Goal: Task Accomplishment & Management: Manage account settings

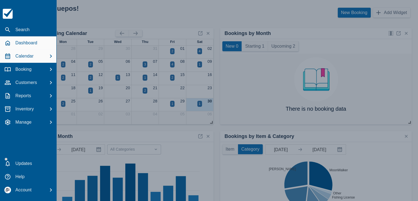
click at [22, 55] on p "Calendar" at bounding box center [24, 56] width 18 height 7
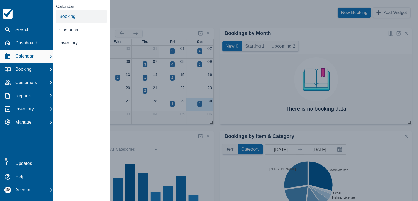
click at [70, 18] on span "Booking" at bounding box center [67, 16] width 16 height 5
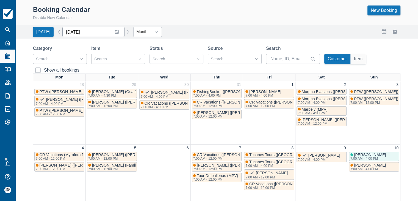
click at [116, 32] on input "[DATE]" at bounding box center [93, 32] width 62 height 10
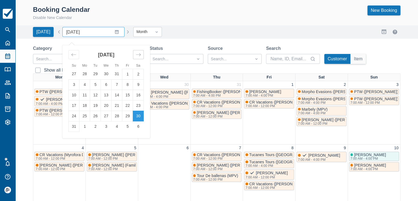
click at [141, 52] on div "Move forward to switch to the next month." at bounding box center [138, 54] width 11 height 9
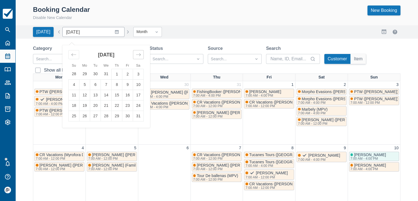
click at [141, 52] on div "Move forward to switch to the next month." at bounding box center [138, 54] width 11 height 9
click at [73, 73] on td "1" at bounding box center [74, 74] width 11 height 10
type input "[DATE]"
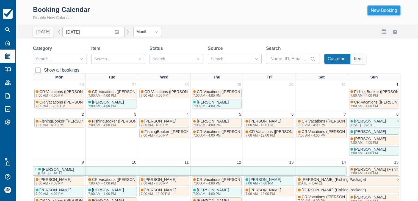
click at [385, 10] on link "New Booking" at bounding box center [383, 10] width 33 height 10
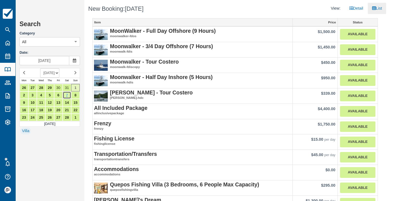
click at [67, 97] on link "7" at bounding box center [67, 94] width 9 height 7
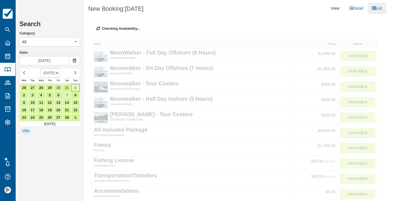
type input "Feb 07 2026"
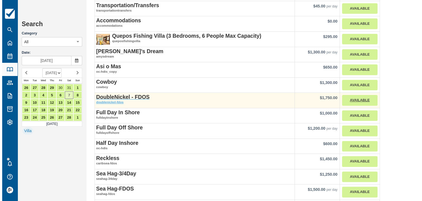
scroll to position [137, 0]
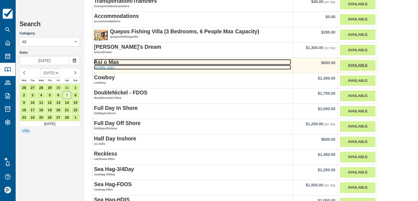
click at [111, 62] on strong "Asi o Mas" at bounding box center [106, 62] width 25 height 6
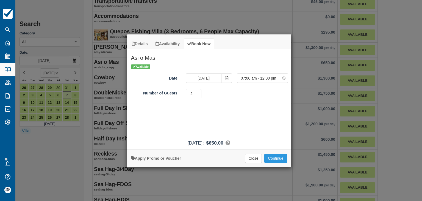
type input "2"
click at [199, 92] on input "2" at bounding box center [194, 93] width 16 height 9
drag, startPoint x: 279, startPoint y: 159, endPoint x: 261, endPoint y: 152, distance: 19.3
click at [279, 159] on button "Continue" at bounding box center [275, 157] width 23 height 9
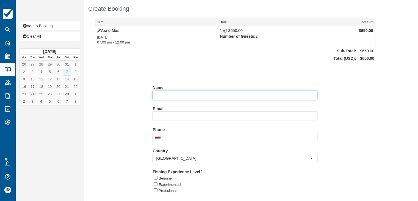
click at [167, 96] on input "Name" at bounding box center [235, 94] width 165 height 9
paste input "Adrian de Groot"
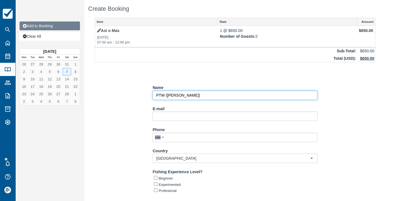
type input "PTW (Adrian de Groot)"
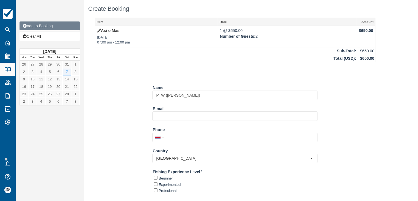
click at [52, 27] on link "Add to Booking" at bounding box center [50, 25] width 60 height 9
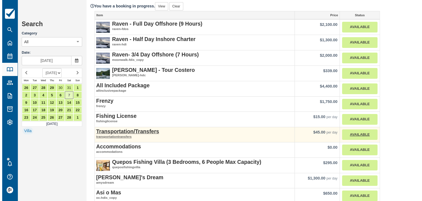
scroll to position [27, 0]
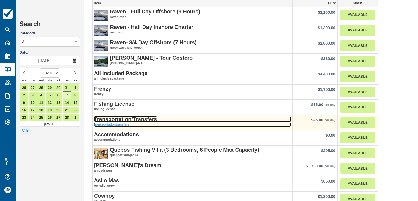
click at [113, 118] on strong "Transportation/Transfers" at bounding box center [125, 119] width 63 height 6
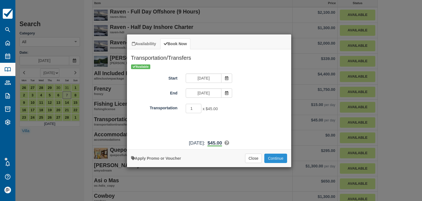
click at [273, 157] on button "Continue" at bounding box center [275, 157] width 23 height 9
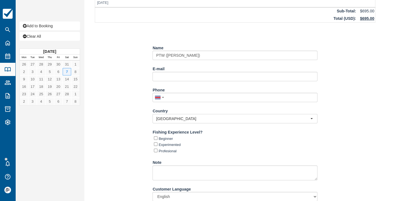
scroll to position [74, 0]
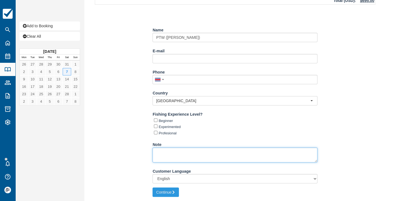
click at [178, 152] on textarea "Note" at bounding box center [235, 154] width 165 height 15
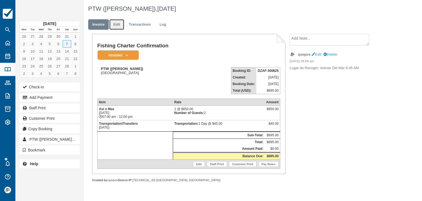
click at [113, 24] on link "Edit" at bounding box center [116, 24] width 15 height 11
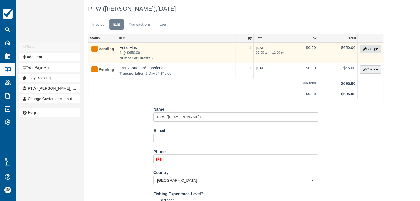
click at [374, 49] on button "Change" at bounding box center [370, 49] width 21 height 8
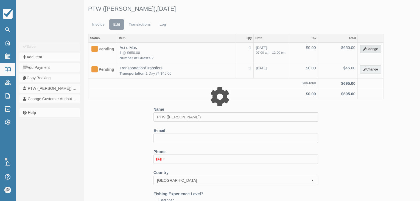
type input "650.00"
select select "8"
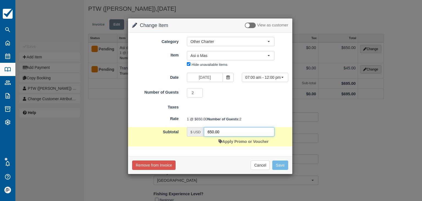
drag, startPoint x: 225, startPoint y: 141, endPoint x: 189, endPoint y: 138, distance: 35.8
click at [190, 136] on div "$ USD 650.00" at bounding box center [231, 131] width 88 height 9
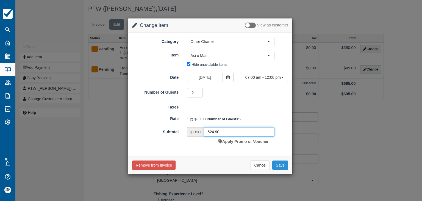
type input "624.90"
click at [278, 170] on button "Save" at bounding box center [280, 164] width 16 height 9
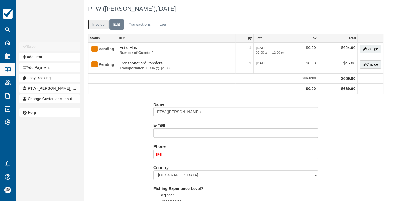
click at [100, 24] on link "Invoice" at bounding box center [98, 24] width 21 height 11
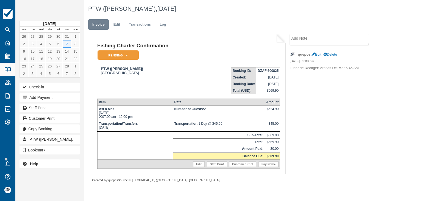
click at [262, 70] on strong "DZAF-300825" at bounding box center [268, 71] width 21 height 4
copy tbody "DZAF-300825"
click at [319, 54] on link "Edit" at bounding box center [317, 54] width 10 height 4
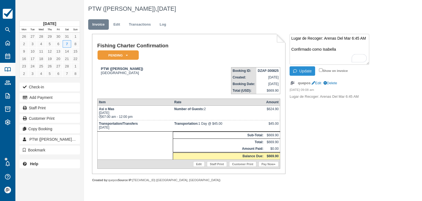
type textarea "Lugar de Recoger: Arenas Del Mar 6:45 AM Confirmado como Isabella"
click at [310, 73] on button "Update" at bounding box center [303, 70] width 26 height 9
